Goal: Task Accomplishment & Management: Complete application form

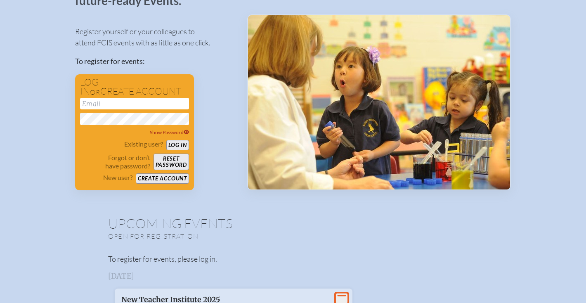
scroll to position [71, 0]
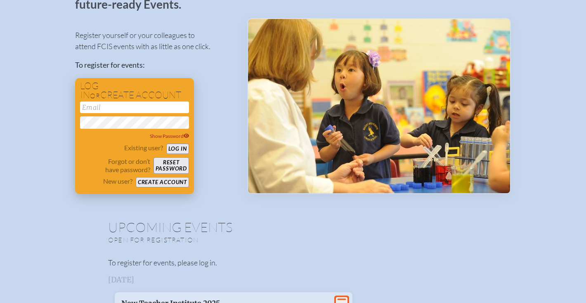
click at [170, 182] on button "Create account" at bounding box center [162, 182] width 53 height 10
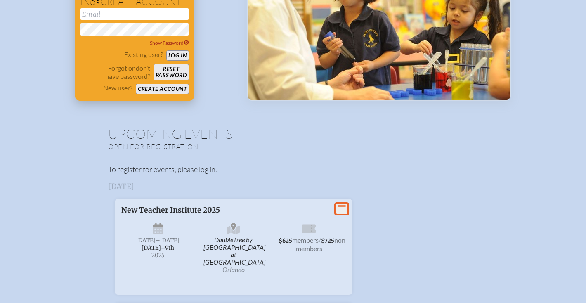
click at [170, 96] on div at bounding box center [134, 96] width 109 height 0
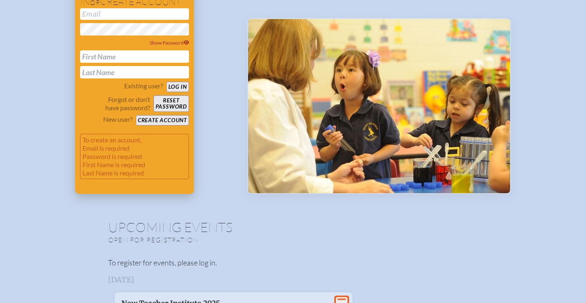
click at [130, 16] on input "email" at bounding box center [134, 14] width 109 height 12
type input "[EMAIL_ADDRESS][DOMAIN_NAME]"
click at [89, 61] on input "text" at bounding box center [134, 56] width 109 height 12
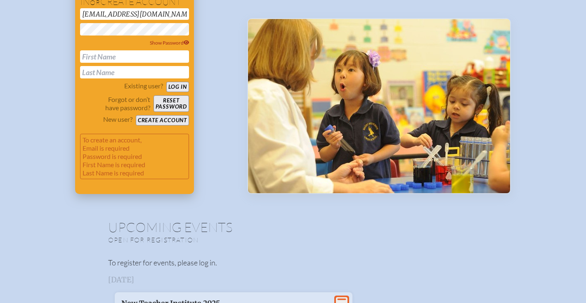
type input "Linda"
type input "Nelson"
click at [170, 119] on button "Create account" at bounding box center [162, 120] width 53 height 10
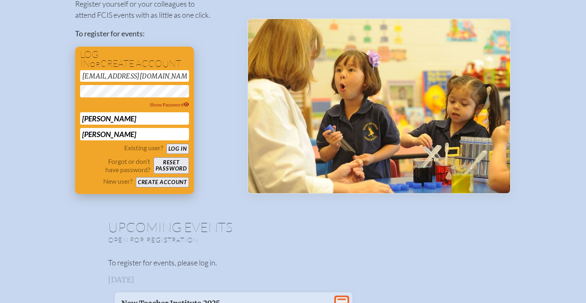
scroll to position [38, 0]
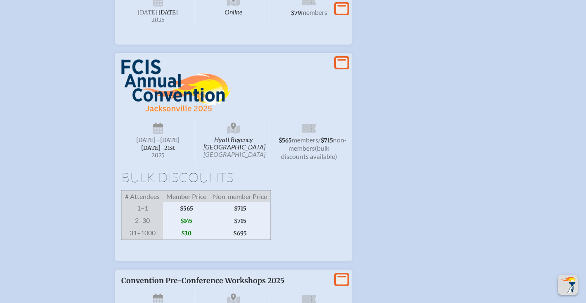
scroll to position [1528, 0]
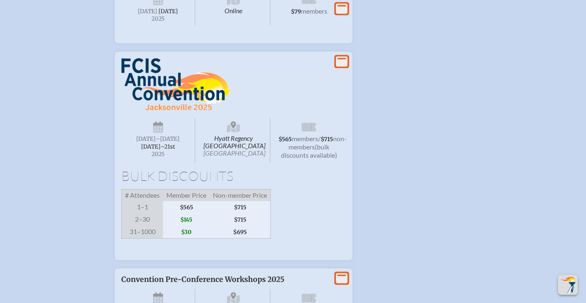
click at [158, 111] on img at bounding box center [175, 84] width 109 height 53
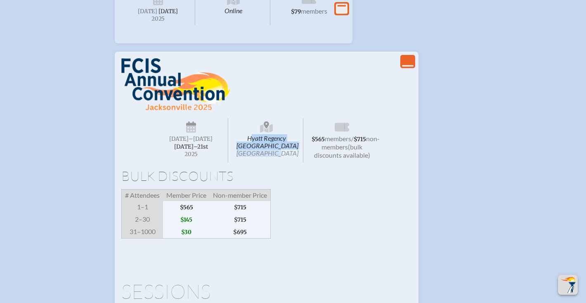
drag, startPoint x: 247, startPoint y: 171, endPoint x: 299, endPoint y: 202, distance: 60.9
click at [299, 163] on span "Hyatt Regency [GEOGRAPHIC_DATA] [GEOGRAPHIC_DATA]" at bounding box center [267, 140] width 74 height 45
copy span "Hyatt Regency [GEOGRAPHIC_DATA] [GEOGRAPHIC_DATA]"
